Goal: Task Accomplishment & Management: Complete application form

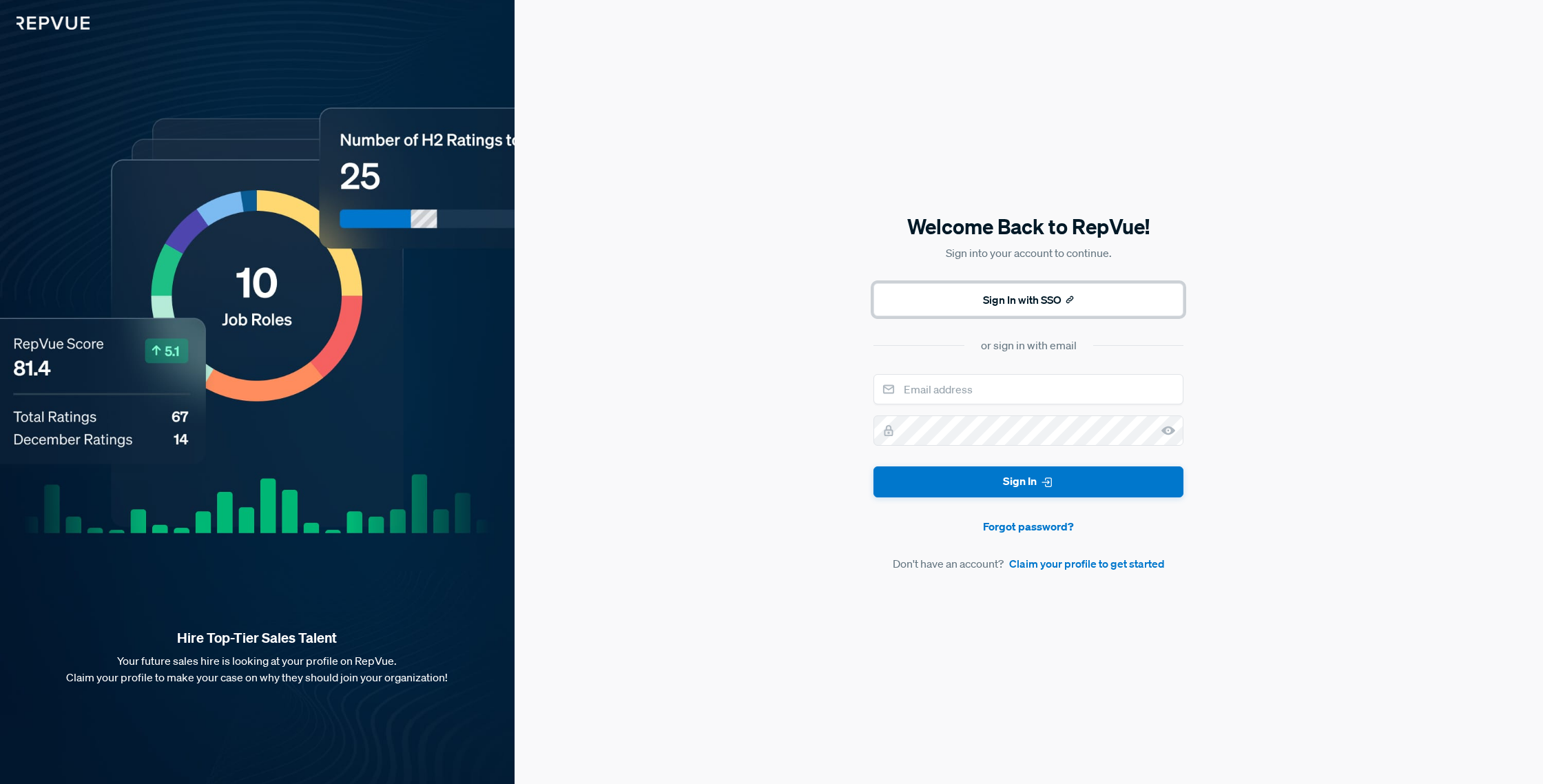
click at [1001, 309] on button "Sign In with SSO" at bounding box center [1028, 300] width 310 height 33
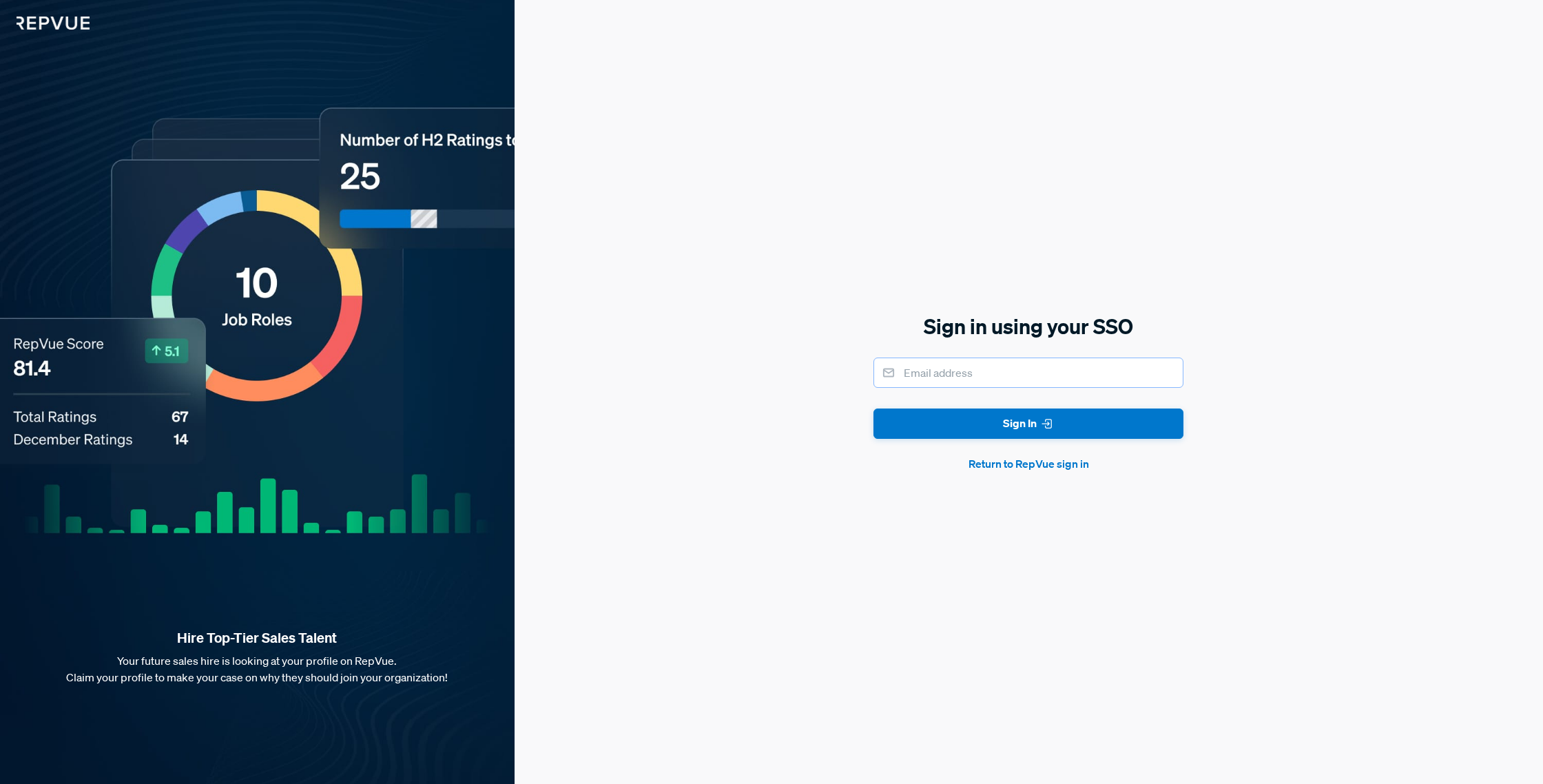
click at [992, 361] on input "email" at bounding box center [1028, 372] width 310 height 30
type input "[EMAIL_ADDRESS][DOMAIN_NAME]"
click at [873, 408] on button "Sign In" at bounding box center [1028, 423] width 310 height 31
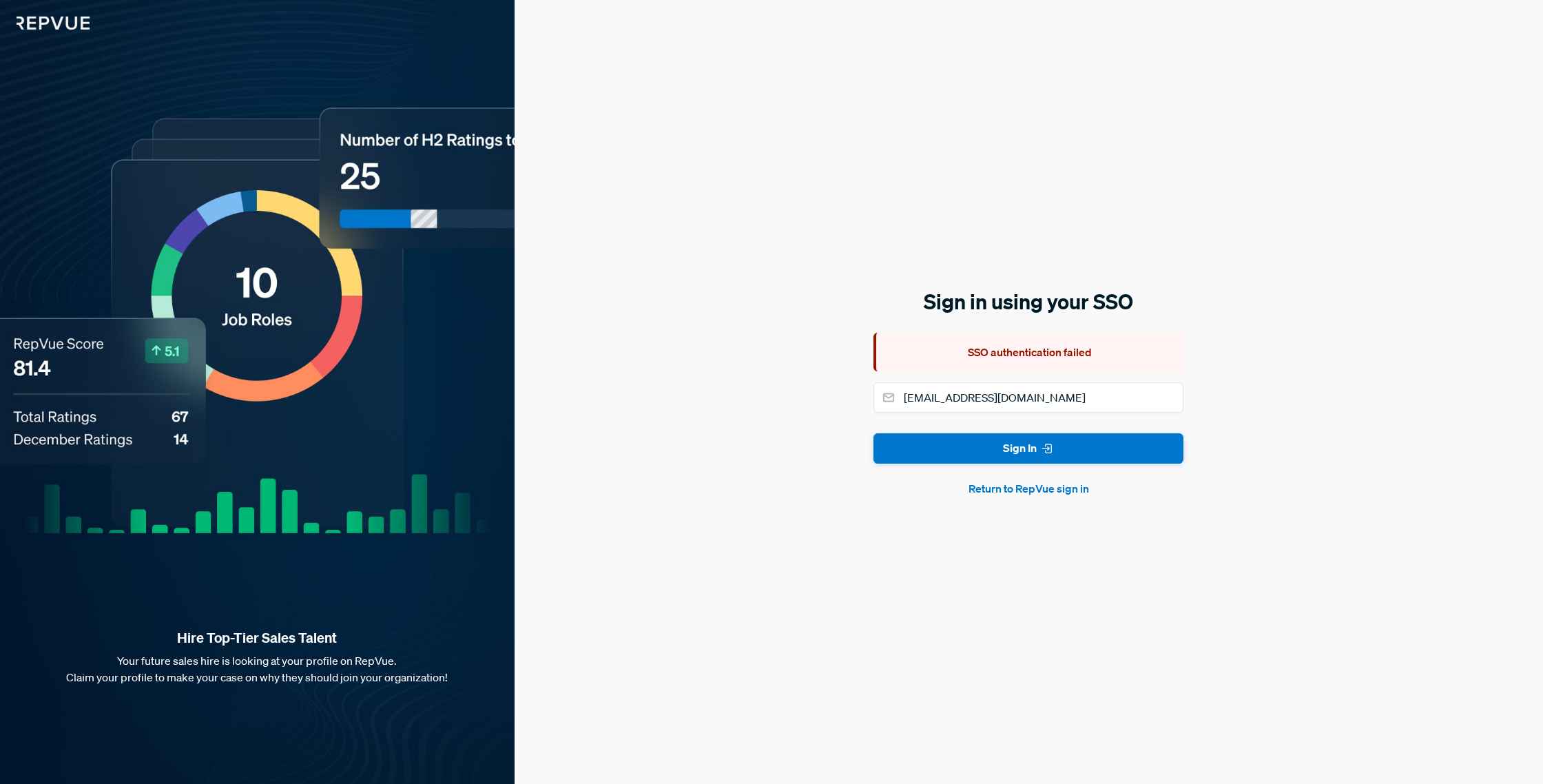
click at [1043, 489] on button "Return to RepVue sign in" at bounding box center [1028, 488] width 310 height 17
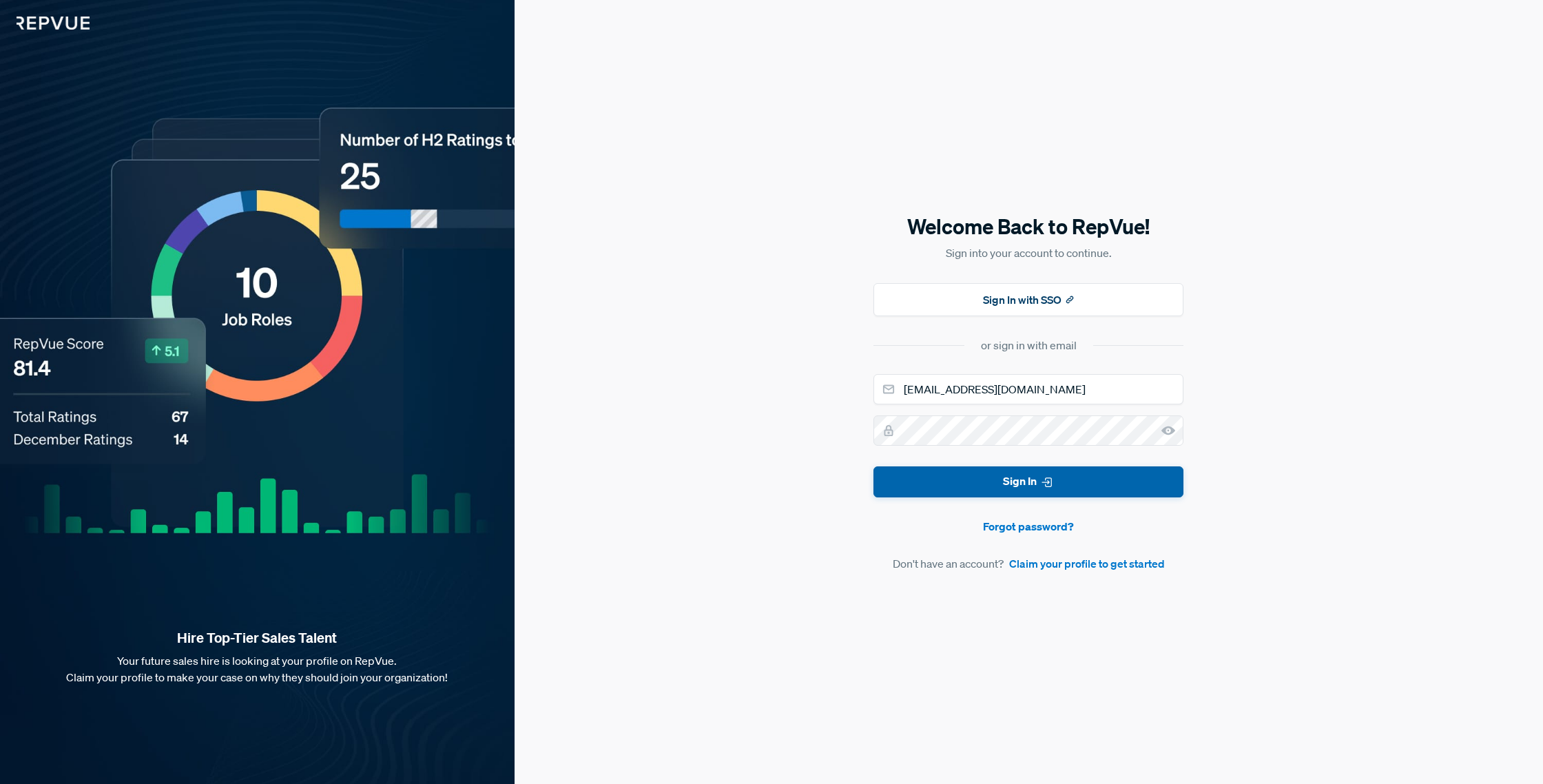
click at [1011, 484] on button "Sign In" at bounding box center [1028, 482] width 310 height 31
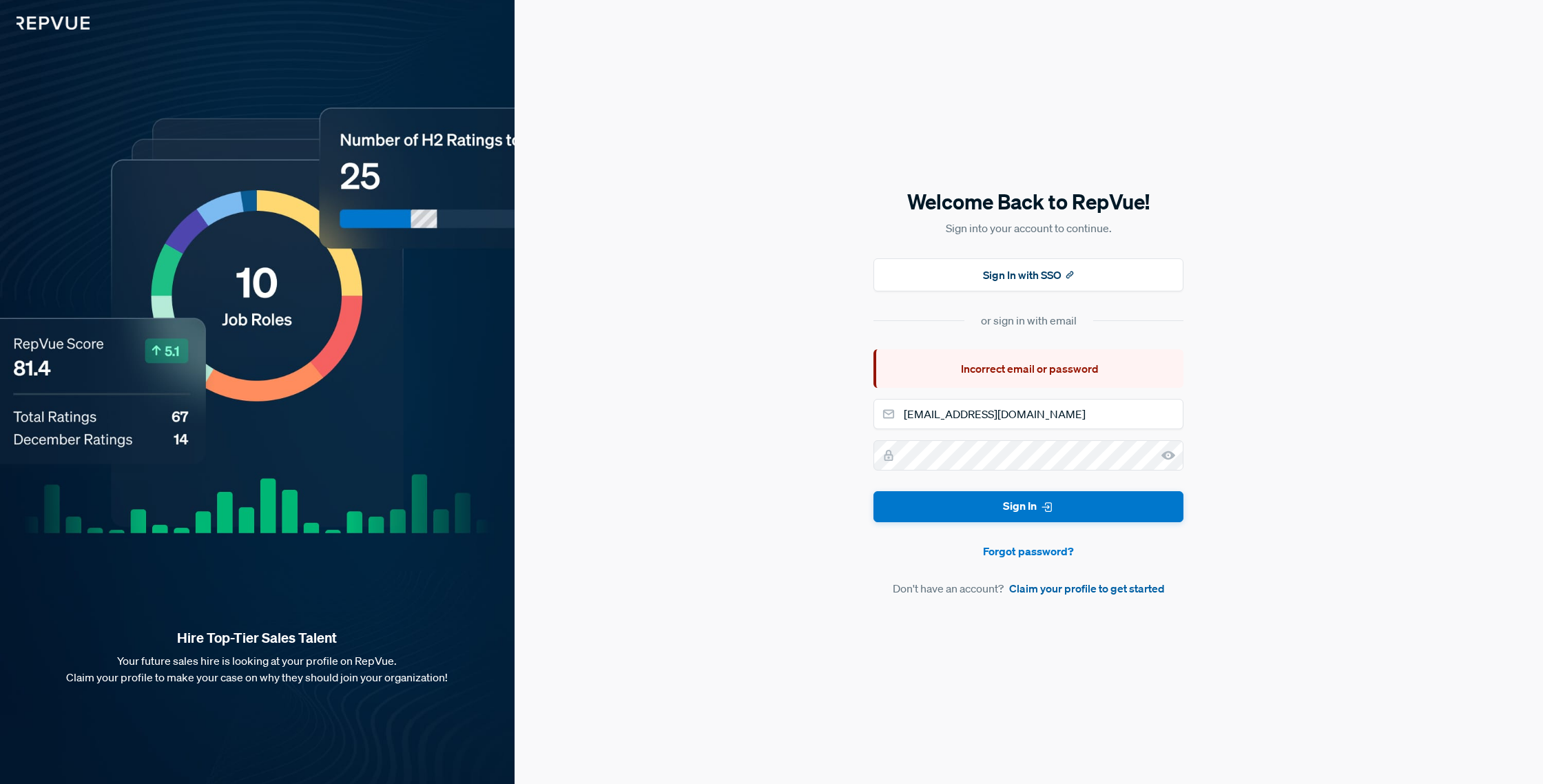
click at [1031, 592] on link "Claim your profile to get started" at bounding box center [1086, 588] width 156 height 17
